Goal: Information Seeking & Learning: Find specific fact

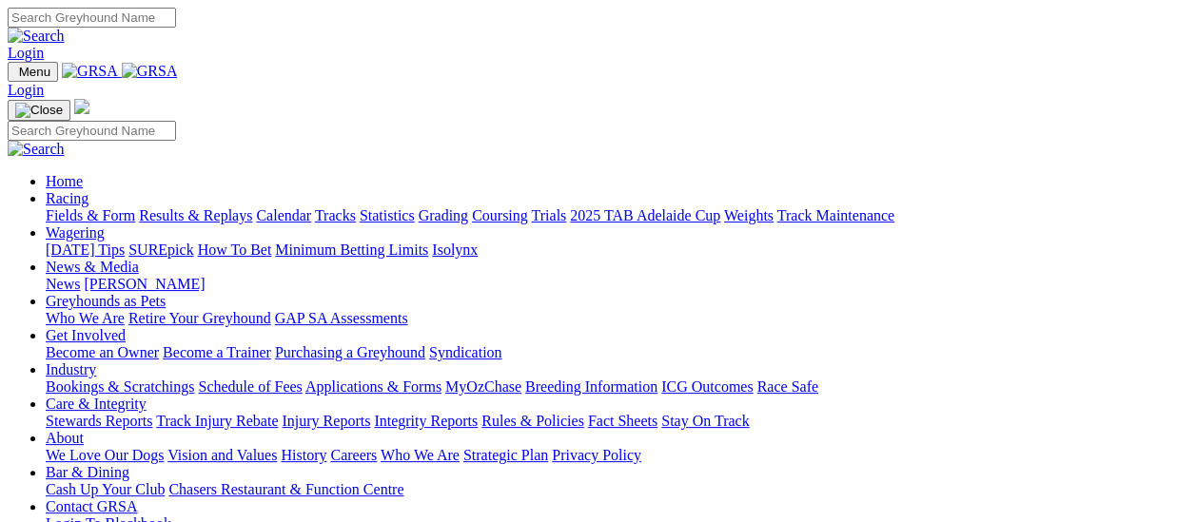
click at [192, 207] on link "Results & Replays" at bounding box center [195, 215] width 113 height 16
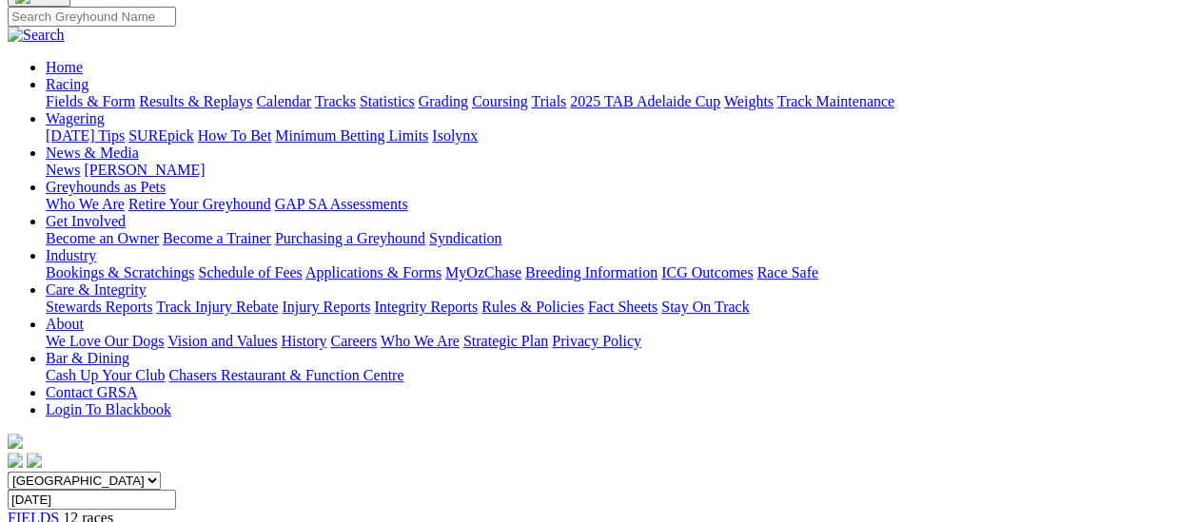
scroll to position [95, 0]
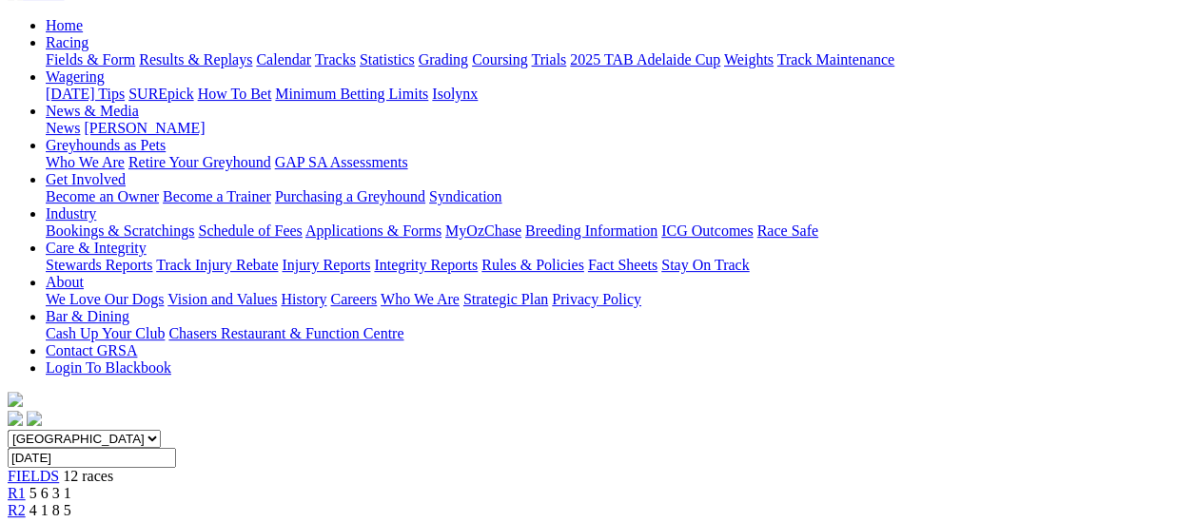
scroll to position [190, 0]
